Goal: Information Seeking & Learning: Learn about a topic

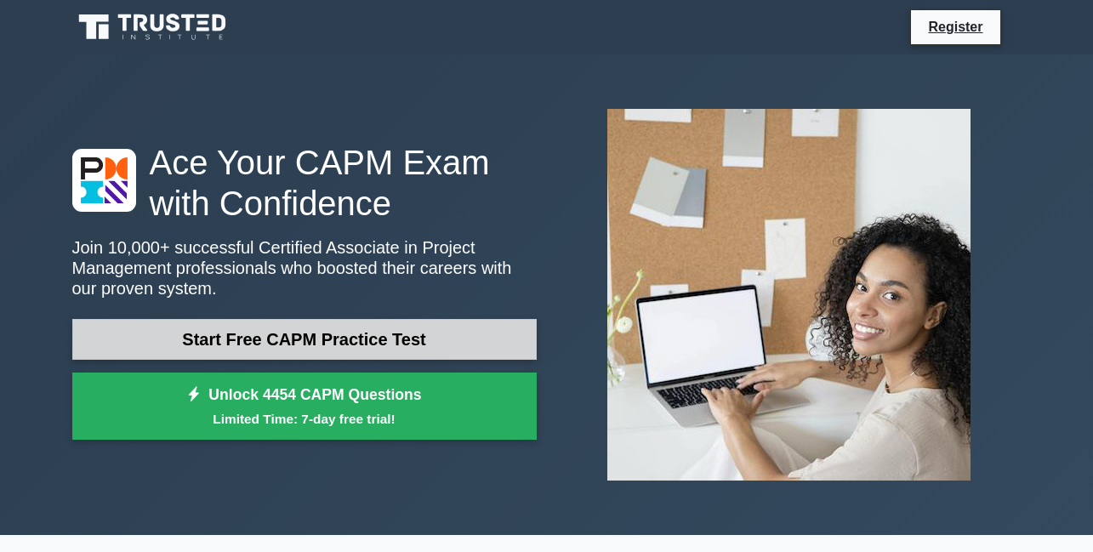
click at [334, 343] on link "Start Free CAPM Practice Test" at bounding box center [304, 339] width 465 height 41
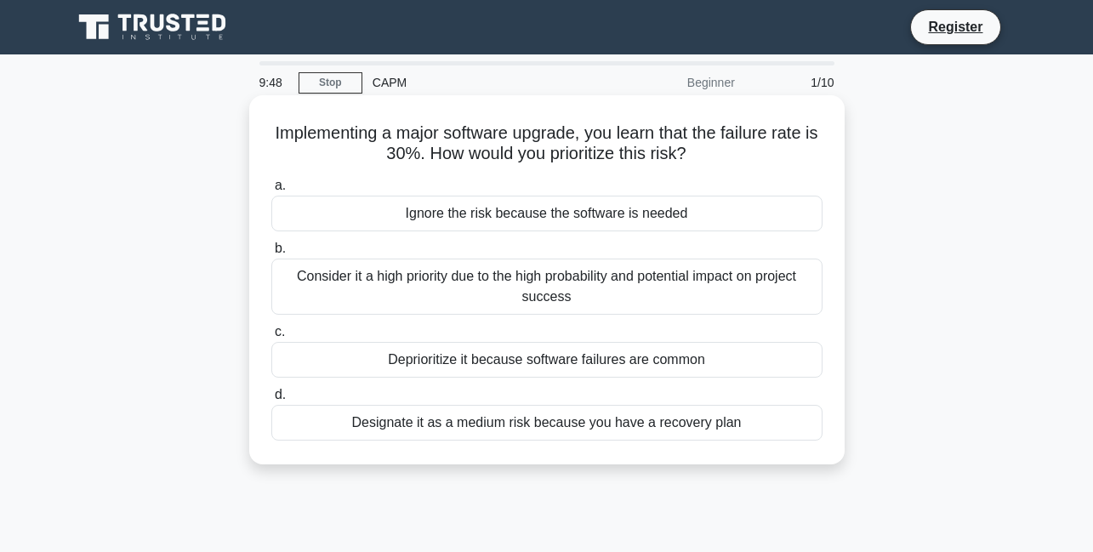
click at [585, 131] on h5 "Implementing a major software upgrade, you learn that the failure rate is 30%. …" at bounding box center [547, 144] width 555 height 43
click at [437, 272] on div "Consider it a high priority due to the high probability and potential impact on…" at bounding box center [546, 287] width 551 height 56
click at [271, 254] on input "b. Consider it a high priority due to the high probability and potential impact…" at bounding box center [271, 248] width 0 height 11
